Goal: Information Seeking & Learning: Learn about a topic

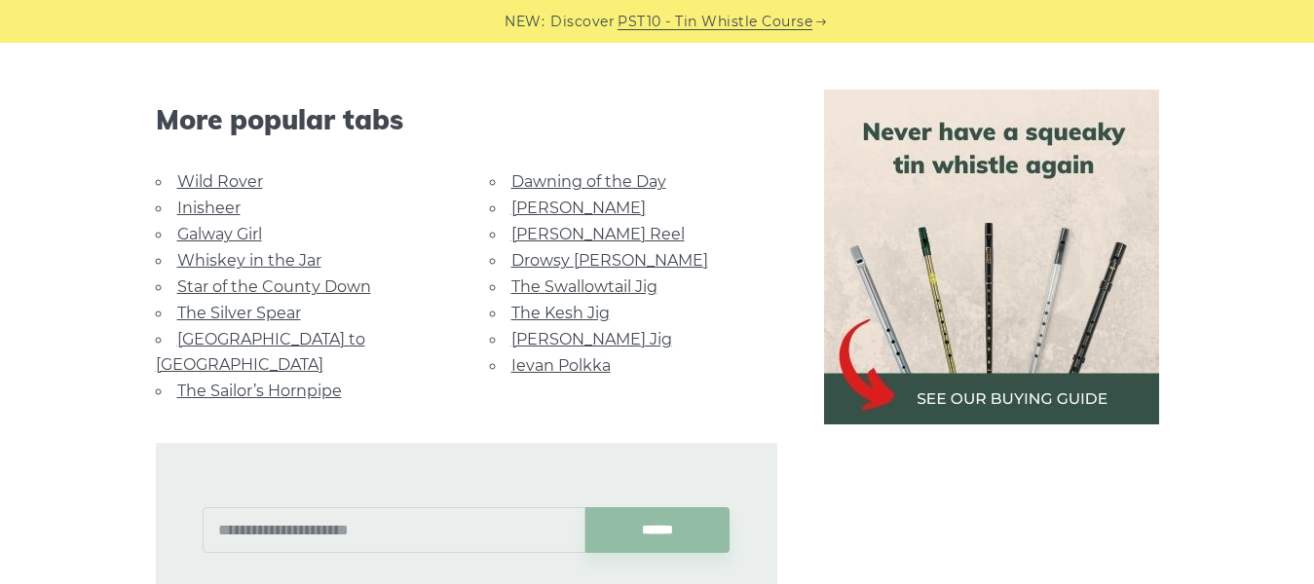
scroll to position [1266, 0]
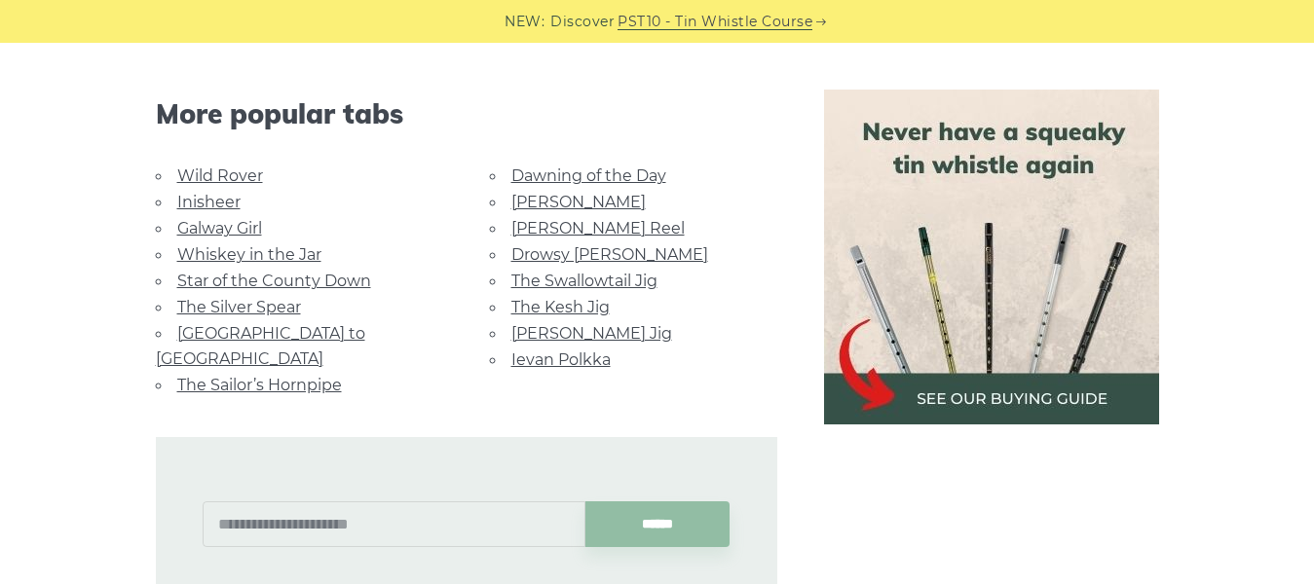
click at [238, 219] on link "Galway Girl" at bounding box center [219, 228] width 85 height 19
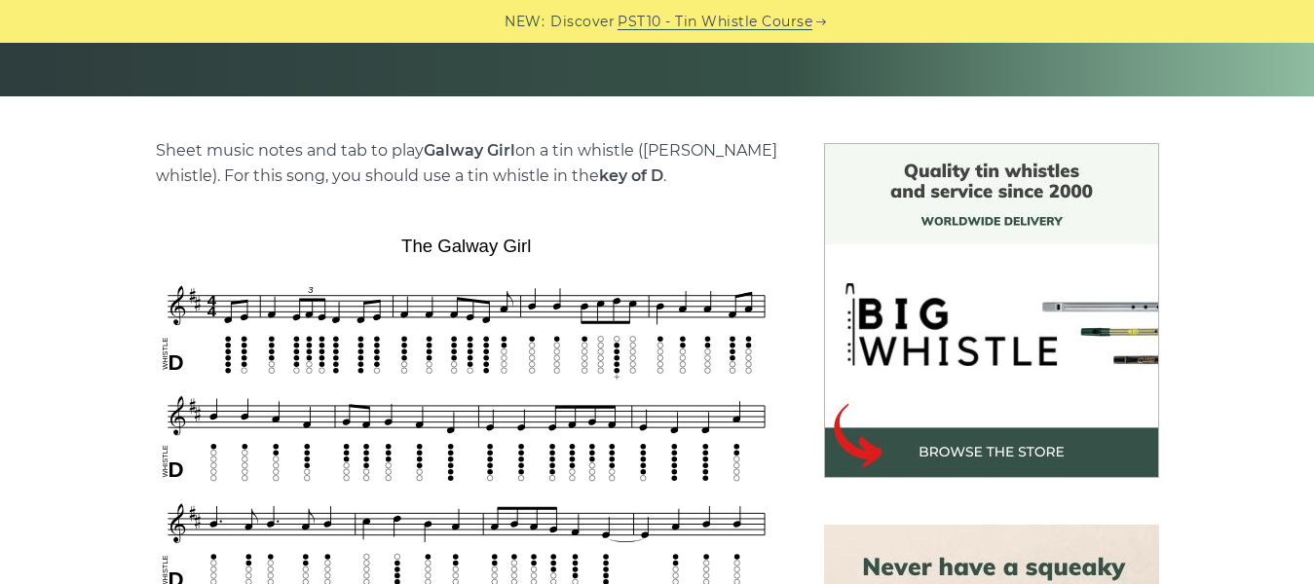
scroll to position [390, 0]
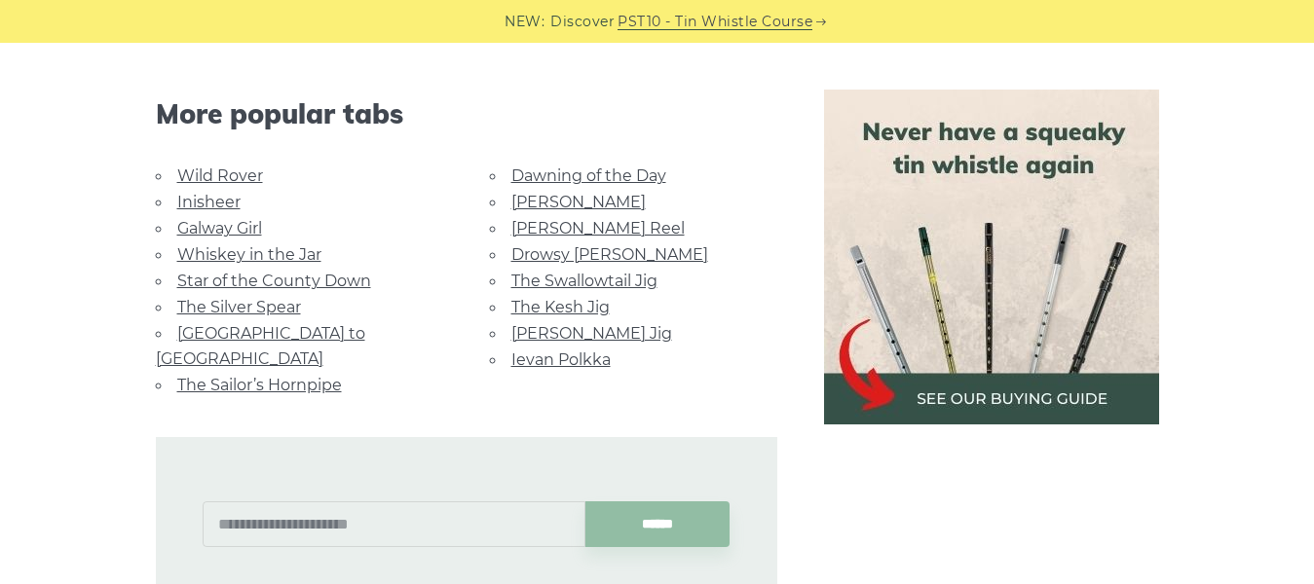
click at [598, 167] on link "Dawning of the Day" at bounding box center [588, 176] width 155 height 19
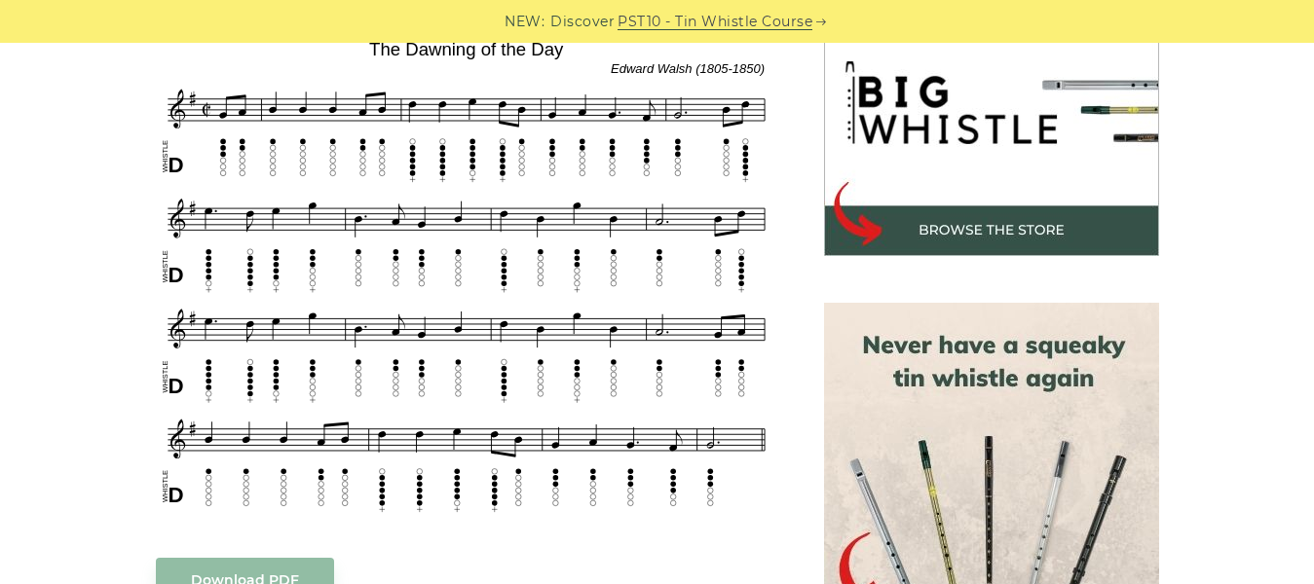
scroll to position [682, 0]
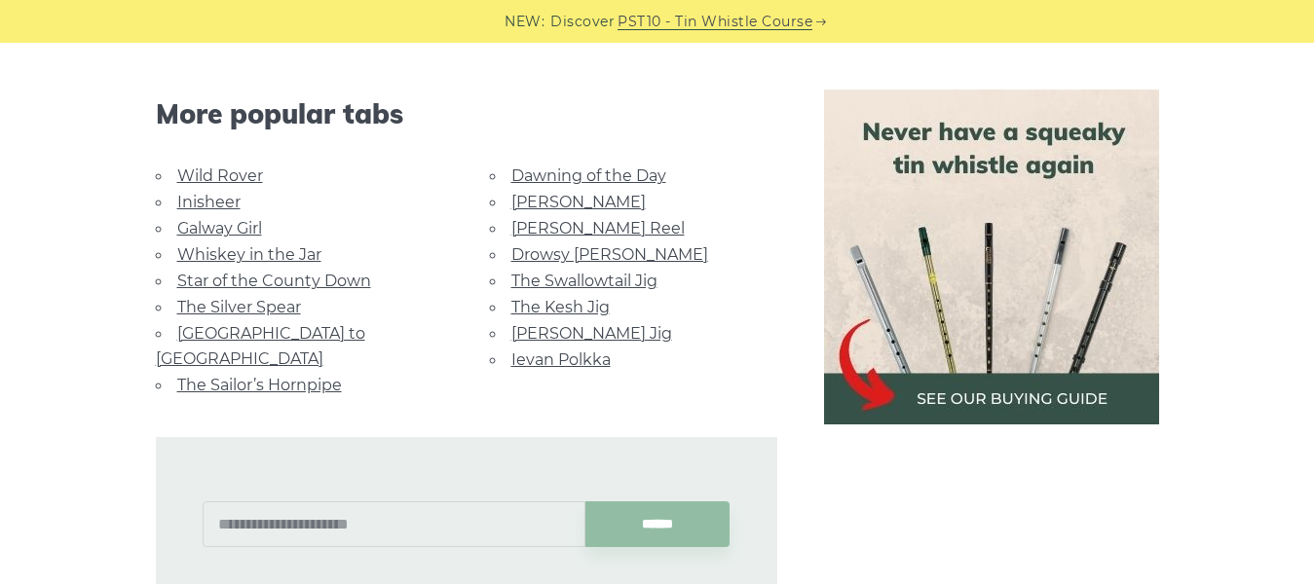
click at [311, 324] on link "[GEOGRAPHIC_DATA] to [GEOGRAPHIC_DATA]" at bounding box center [260, 346] width 209 height 44
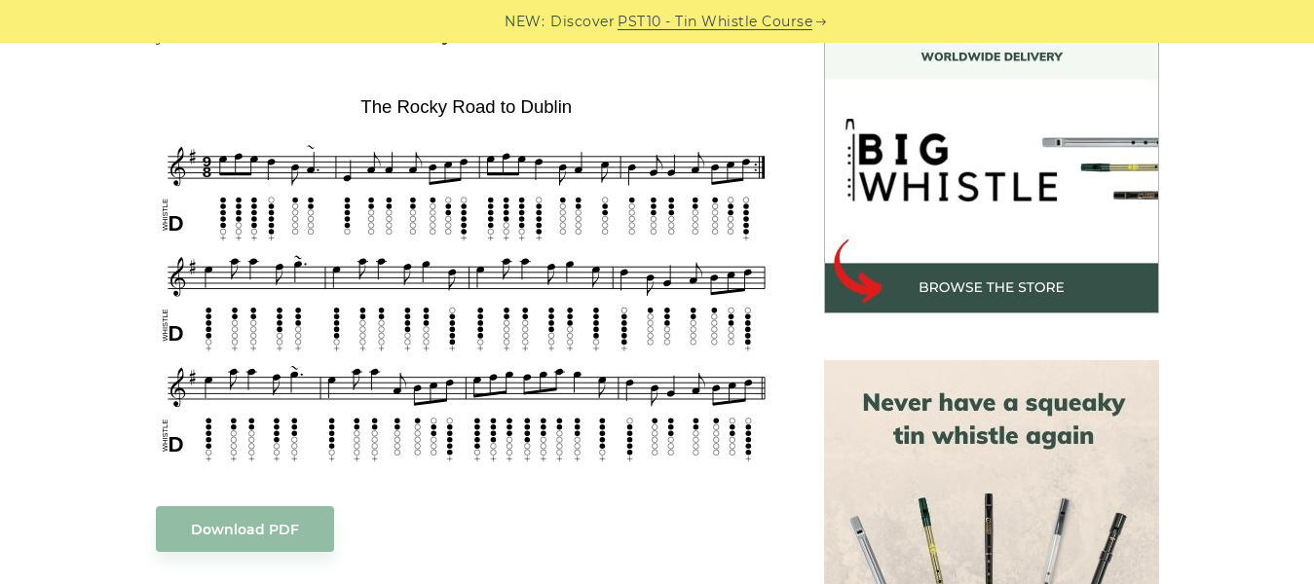
scroll to position [584, 0]
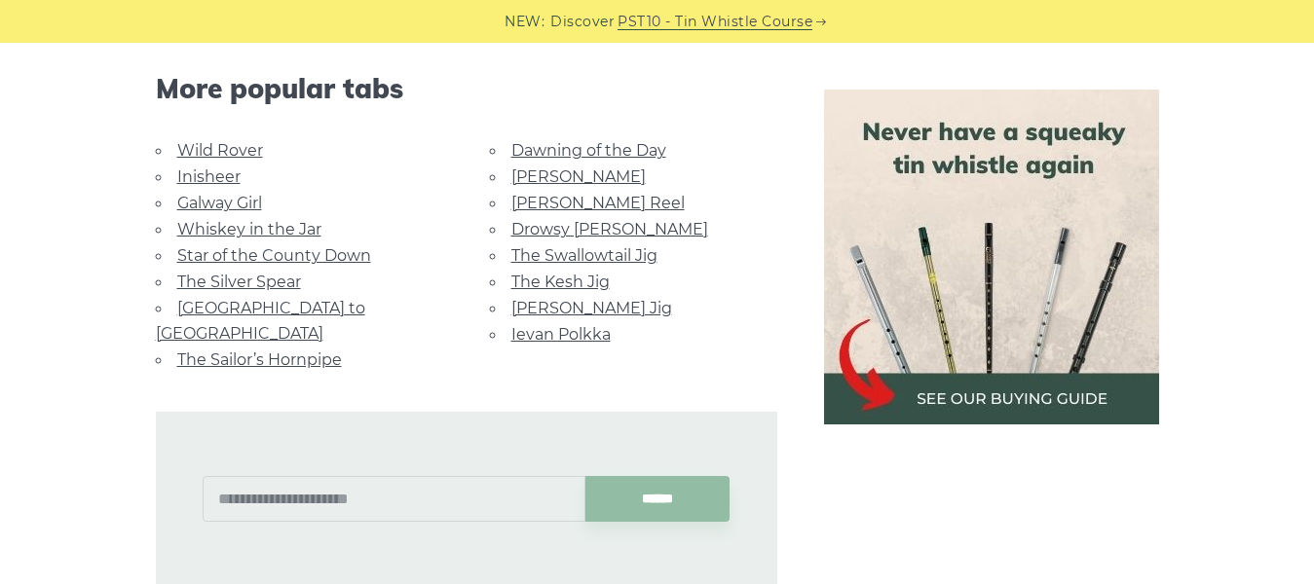
click at [556, 229] on link "Drowsy [PERSON_NAME]" at bounding box center [609, 229] width 197 height 19
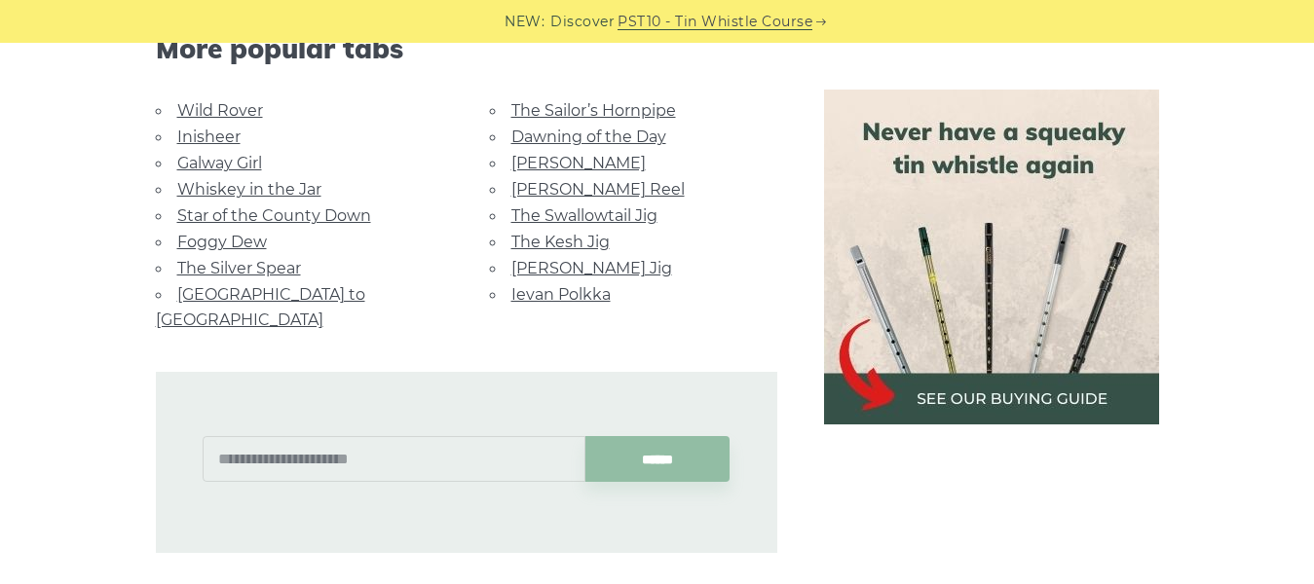
scroll to position [1461, 0]
